Goal: Information Seeking & Learning: Learn about a topic

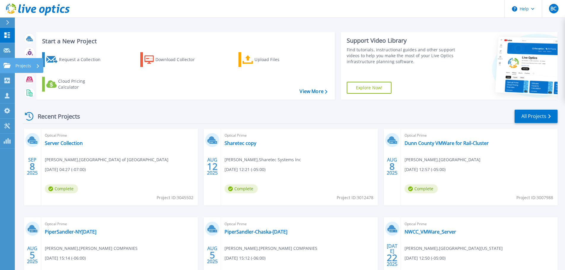
click at [8, 65] on icon at bounding box center [7, 65] width 7 height 5
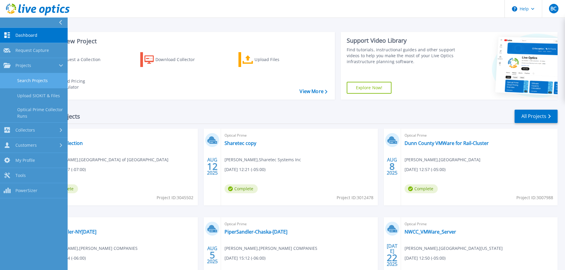
click at [21, 80] on link "Search Projects" at bounding box center [34, 80] width 68 height 15
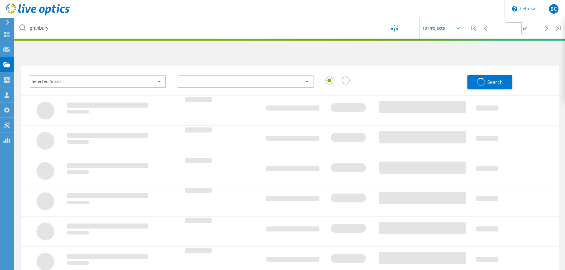
type input "1"
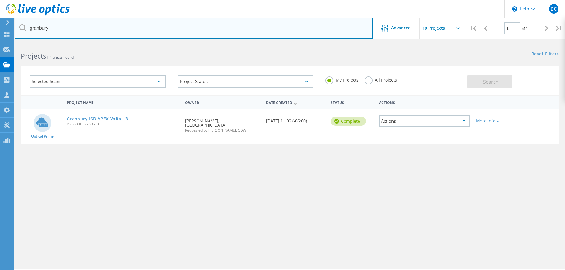
drag, startPoint x: 63, startPoint y: 29, endPoint x: 5, endPoint y: 25, distance: 58.1
click at [5, 43] on div "\n Help Explore Helpful Articles Contact Support BC Partner Team Member Brent C…" at bounding box center [282, 165] width 565 height 244
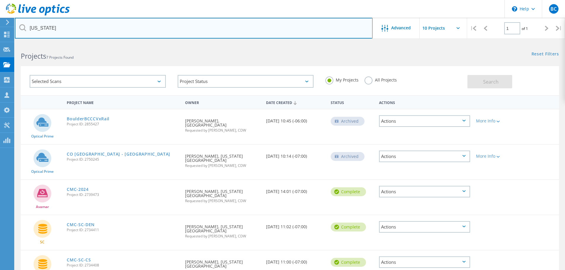
drag, startPoint x: 79, startPoint y: 31, endPoint x: 17, endPoint y: 27, distance: 62.2
click at [17, 27] on input "colorado" at bounding box center [194, 28] width 358 height 21
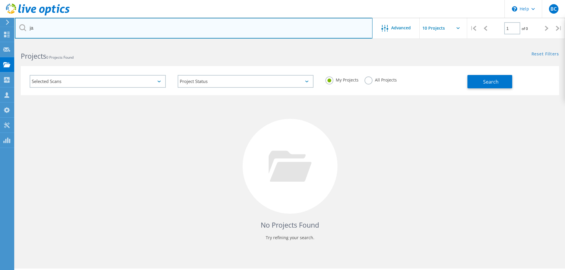
type input "j"
type input "harvey"
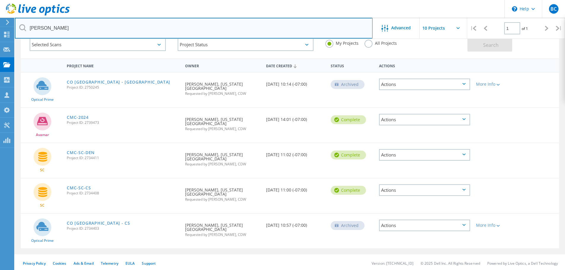
scroll to position [39, 0]
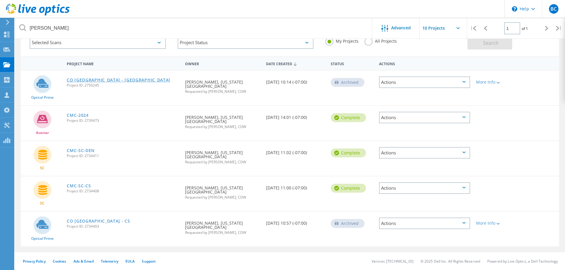
click at [93, 82] on link "CO Mtn College - DEN" at bounding box center [119, 80] width 104 height 4
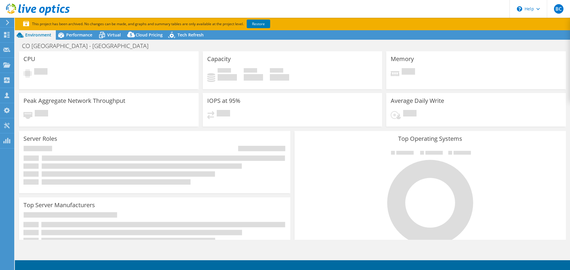
select select "USWest"
select select "USD"
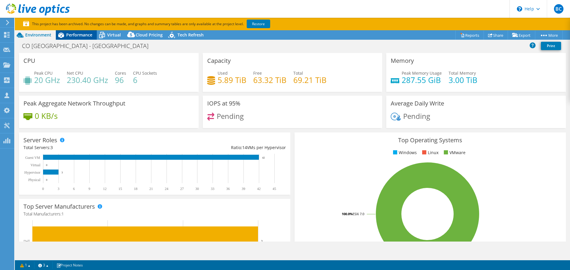
click at [66, 35] on icon at bounding box center [61, 35] width 10 height 10
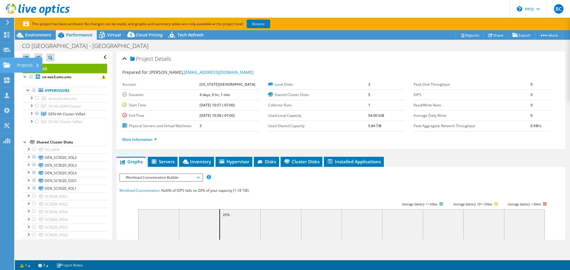
click at [6, 66] on use at bounding box center [6, 64] width 7 height 5
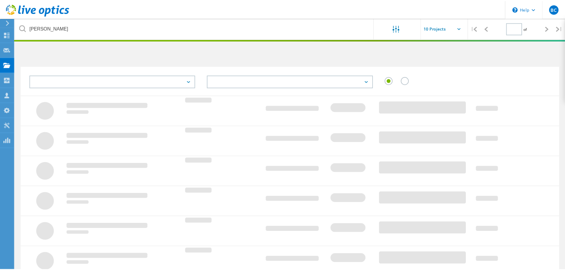
scroll to position [39, 0]
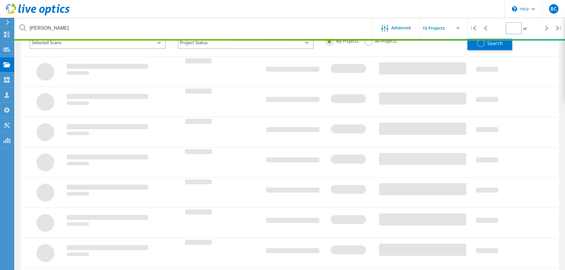
type input "1"
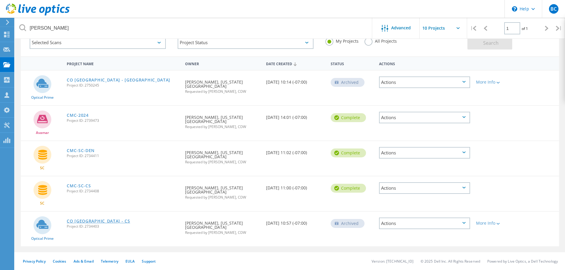
click at [89, 222] on link "CO Mtn College - CS" at bounding box center [99, 221] width 64 height 4
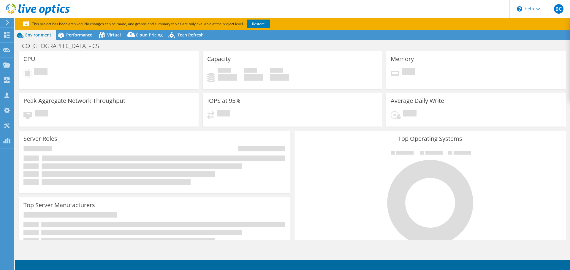
select select "USWest"
select select "USD"
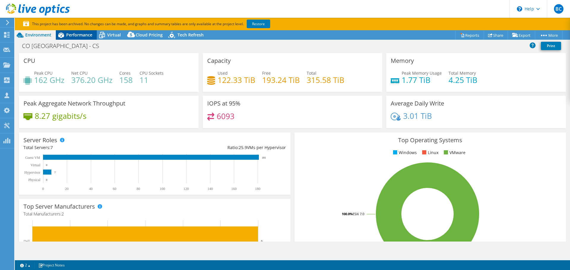
click at [80, 35] on span "Performance" at bounding box center [79, 35] width 26 height 6
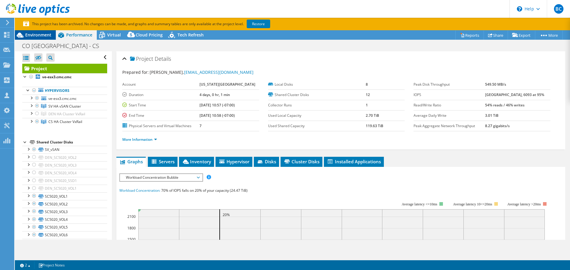
click at [35, 38] on div "Environment" at bounding box center [35, 34] width 41 height 9
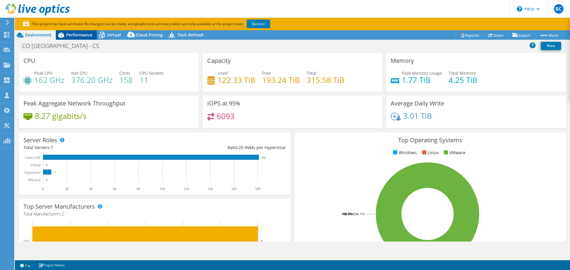
click at [83, 34] on span "Performance" at bounding box center [79, 35] width 26 height 6
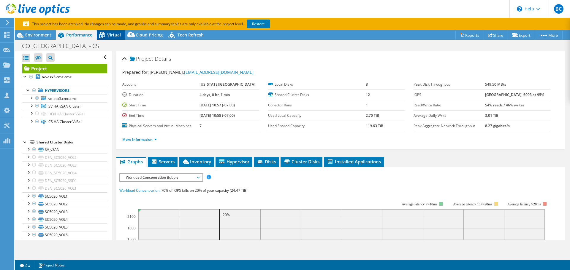
click at [115, 34] on span "Virtual" at bounding box center [114, 35] width 14 height 6
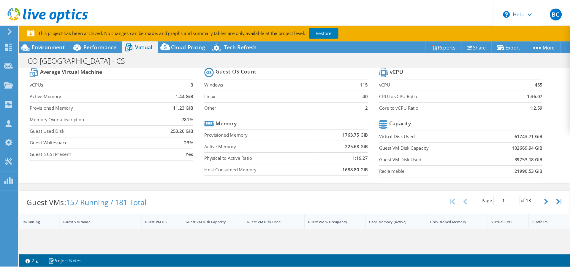
scroll to position [30, 0]
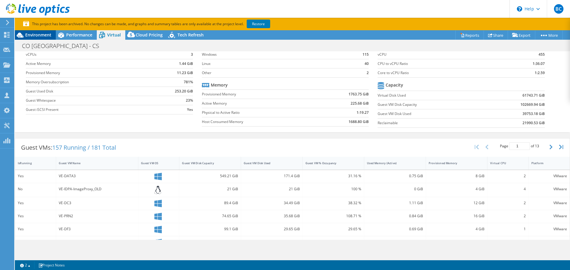
click at [38, 33] on span "Environment" at bounding box center [38, 35] width 26 height 6
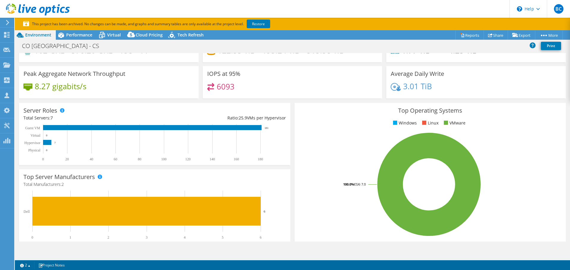
scroll to position [0, 0]
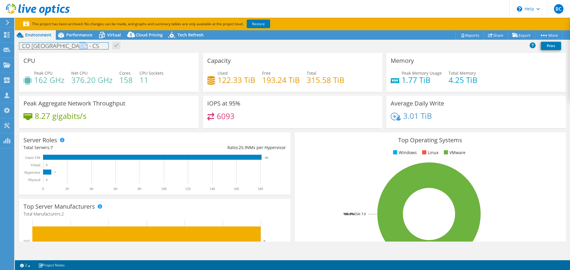
drag, startPoint x: 68, startPoint y: 45, endPoint x: 89, endPoint y: 45, distance: 20.5
click at [89, 45] on div "CO [GEOGRAPHIC_DATA] - CS Print" at bounding box center [292, 45] width 555 height 11
drag, startPoint x: 217, startPoint y: 81, endPoint x: 252, endPoint y: 80, distance: 35.0
click at [252, 80] on h4 "122.33 TiB" at bounding box center [237, 80] width 38 height 7
click at [78, 38] on div "Performance" at bounding box center [76, 34] width 41 height 9
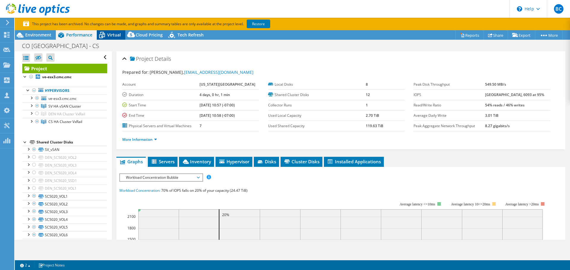
click at [111, 34] on span "Virtual" at bounding box center [114, 35] width 14 height 6
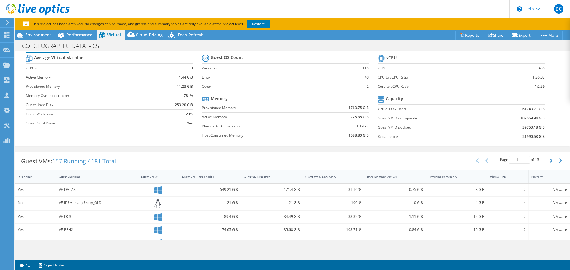
scroll to position [30, 0]
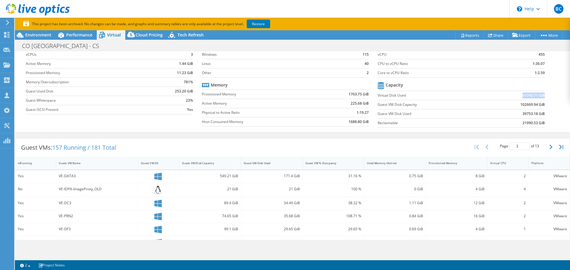
drag, startPoint x: 518, startPoint y: 94, endPoint x: 540, endPoint y: 97, distance: 22.1
click at [540, 97] on b "61743.71 GiB" at bounding box center [533, 96] width 22 height 6
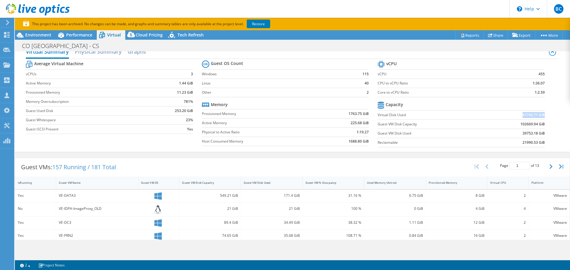
scroll to position [0, 0]
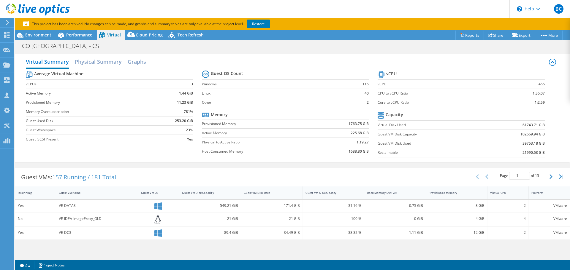
click at [517, 125] on td "61743.71 GiB" at bounding box center [514, 125] width 61 height 9
